Goal: Check status

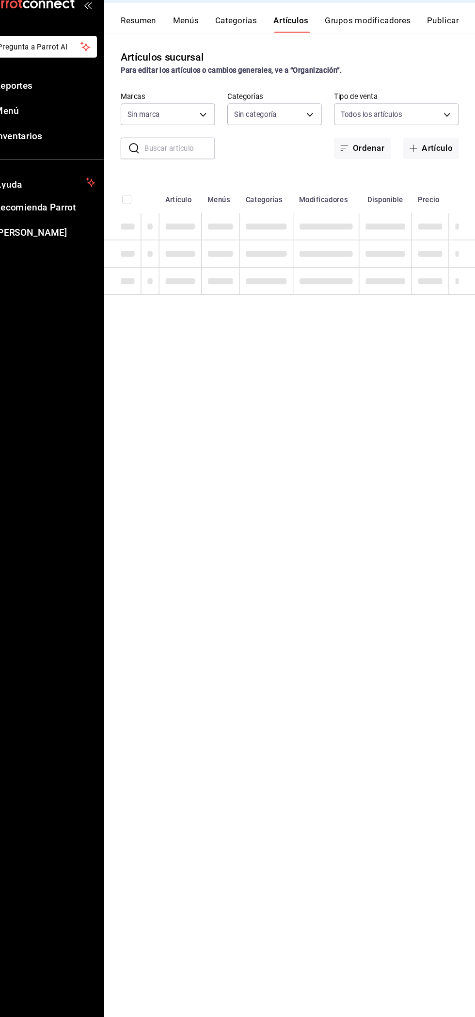
type input "40477ebc-11b7-44c8-b41f-e9c27c277bfa"
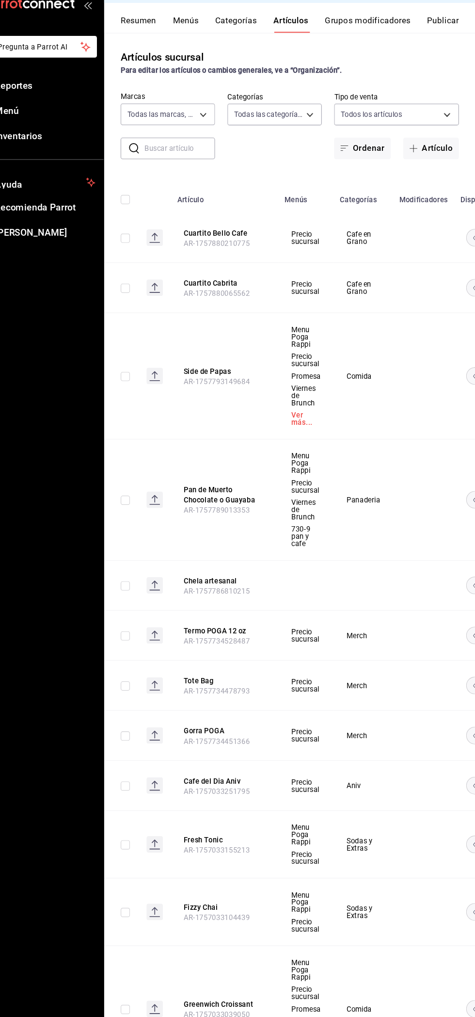
type input "f3d25c4c-b724-4f57-9d62-e9a741d56716,e2cab04f-a673-4510-b7cf-2ae90ec83a58,5e5a0…"
click at [46, 107] on span "Reportes" at bounding box center [70, 104] width 95 height 13
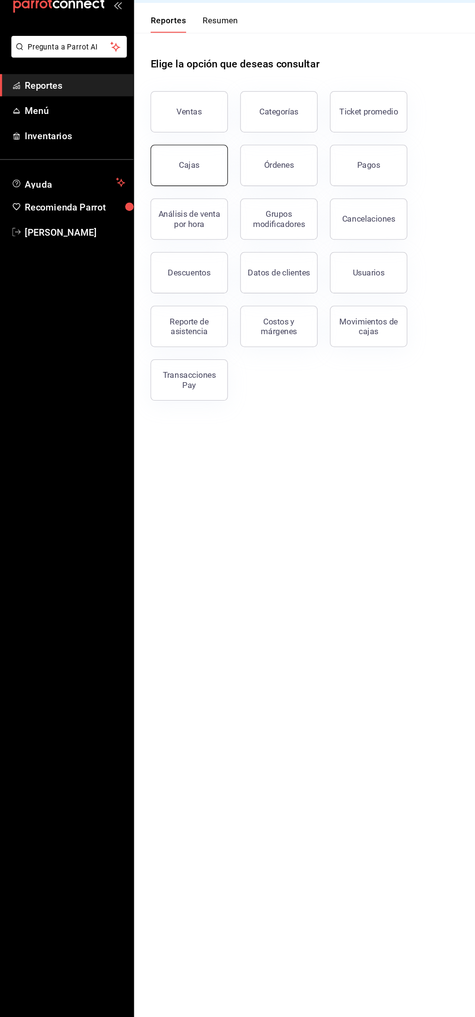
click at [191, 171] on link "Cajas" at bounding box center [178, 179] width 73 height 39
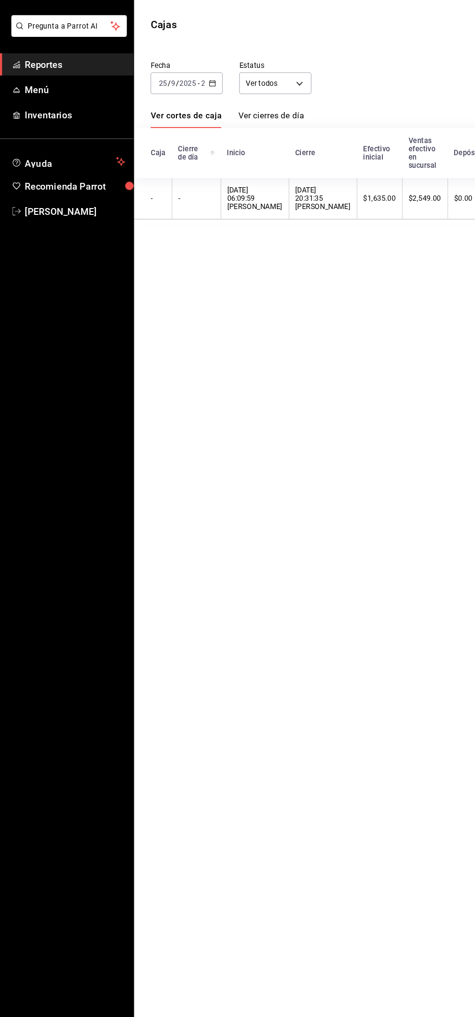
click at [183, 119] on input "2025" at bounding box center [176, 122] width 16 height 8
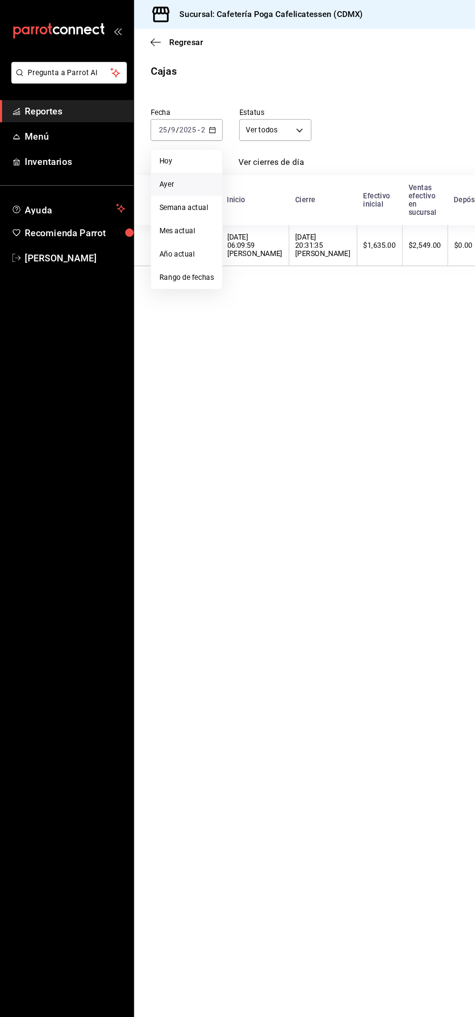
click at [166, 177] on span "Ayer" at bounding box center [175, 173] width 51 height 10
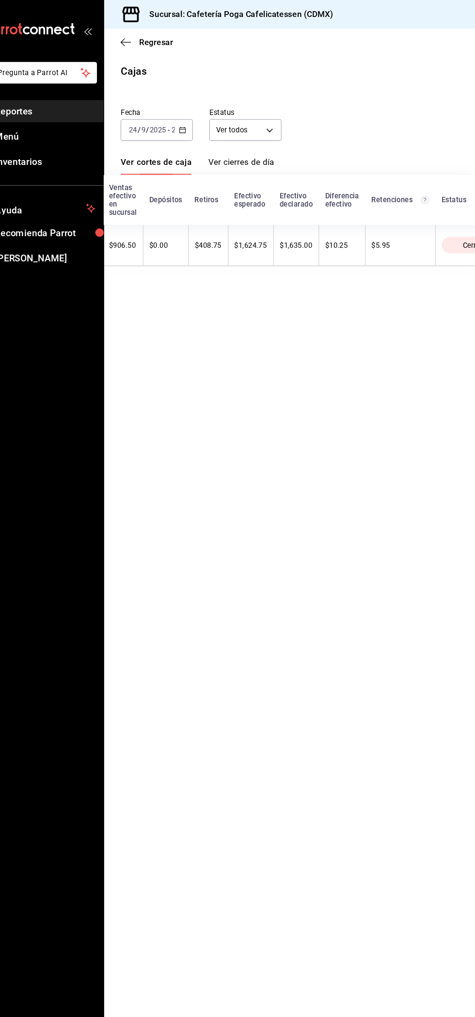
scroll to position [0, 251]
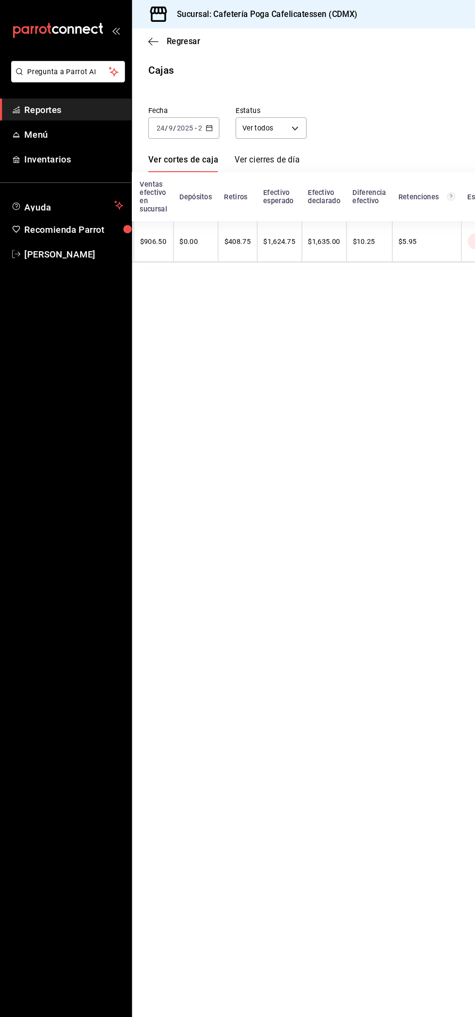
click at [101, 943] on ul "Sugerir nueva función" at bounding box center [63, 635] width 126 height 764
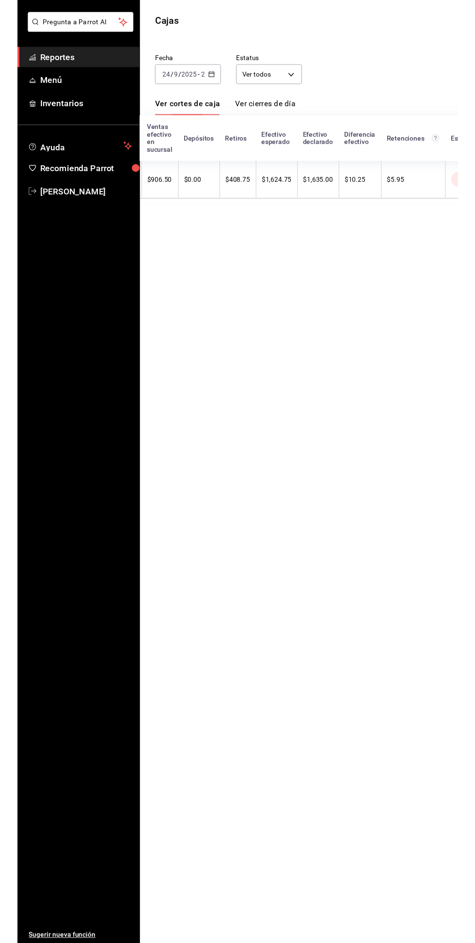
scroll to position [0, 0]
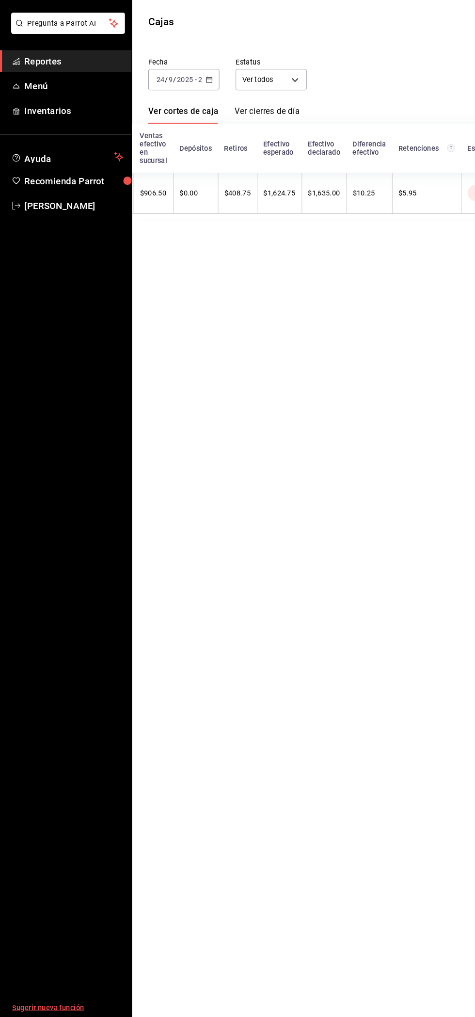
click at [118, 943] on link "Sugerir nueva función" at bounding box center [63, 1008] width 126 height 18
